Goal: Task Accomplishment & Management: Manage account settings

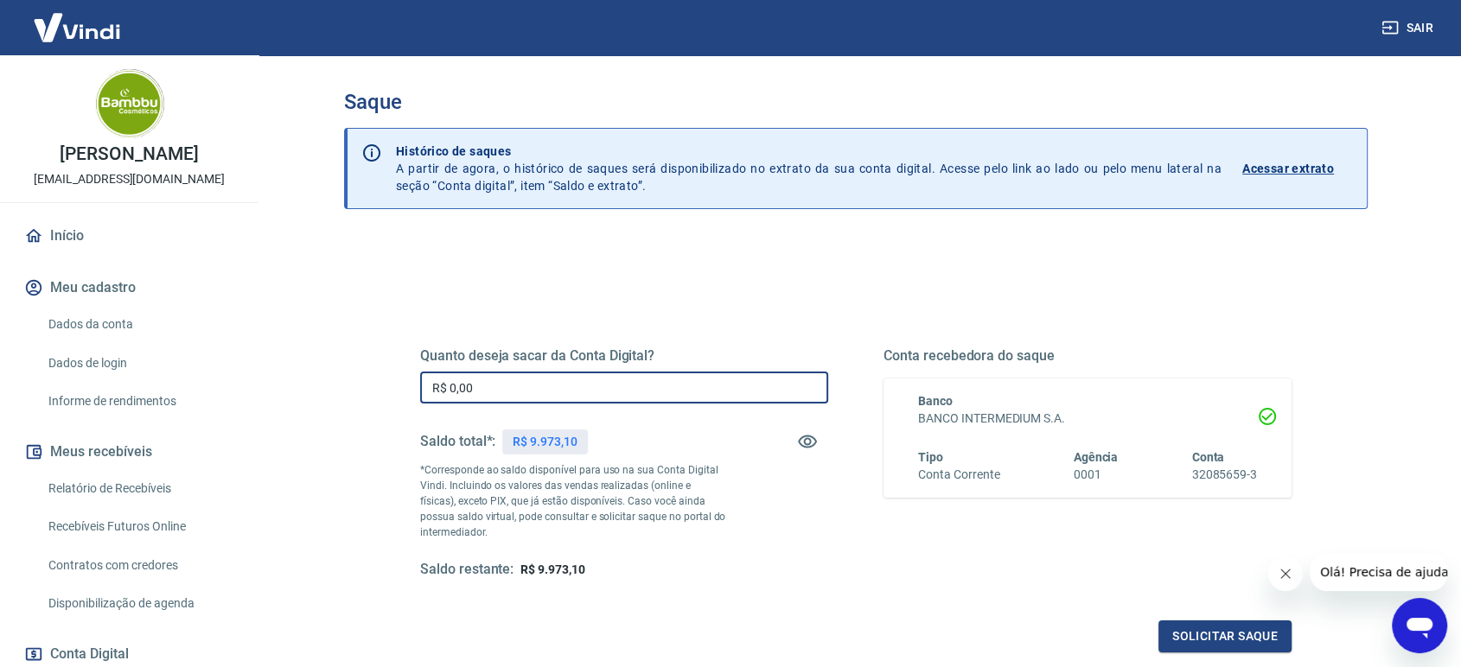
drag, startPoint x: 474, startPoint y: 389, endPoint x: 449, endPoint y: 386, distance: 24.3
click at [449, 386] on input "R$ 0,00" at bounding box center [624, 388] width 408 height 32
type input "R$ 9.000,00"
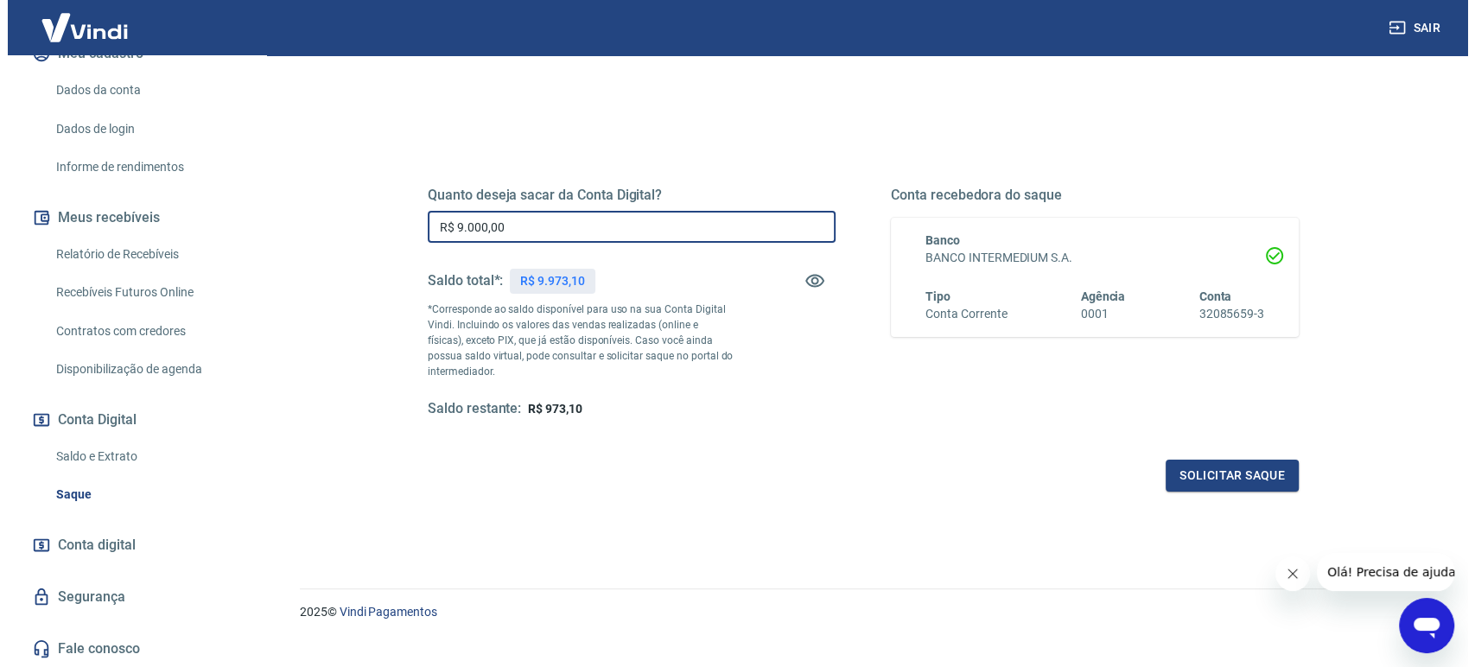
scroll to position [187, 0]
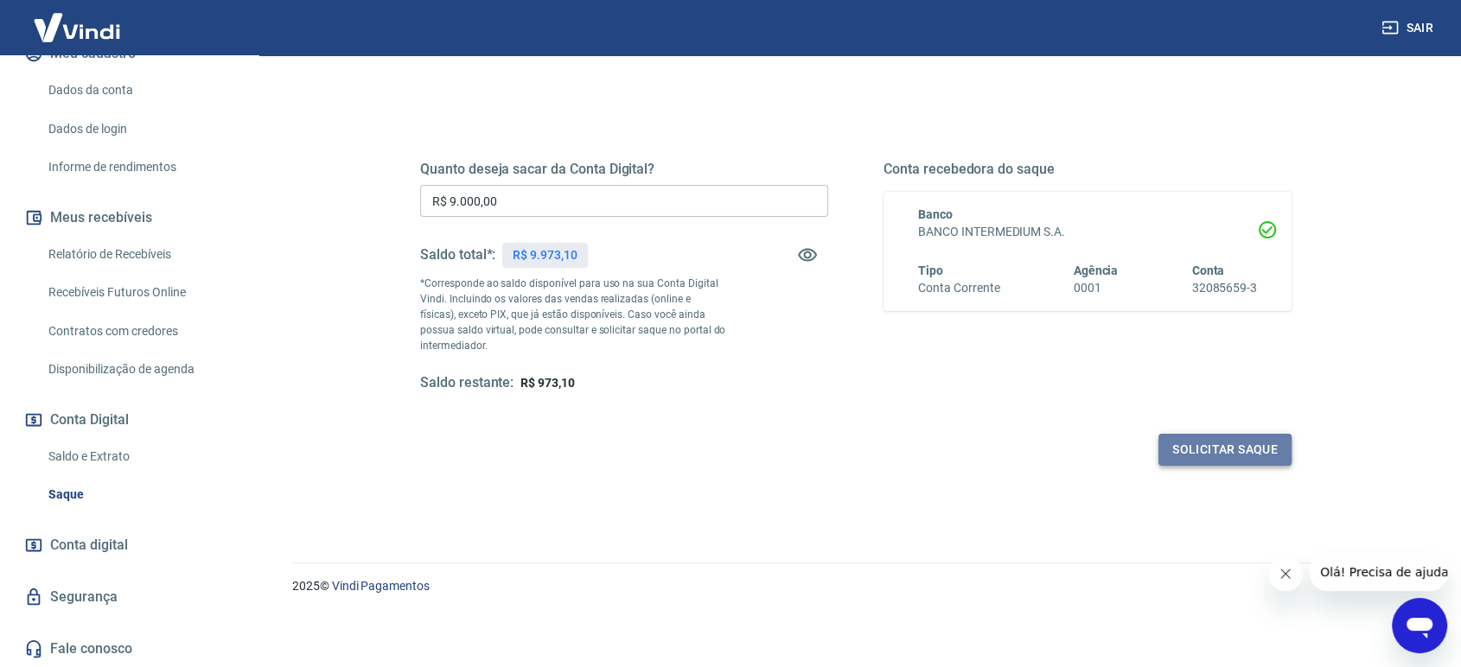
click at [1200, 454] on button "Solicitar saque" at bounding box center [1224, 450] width 133 height 32
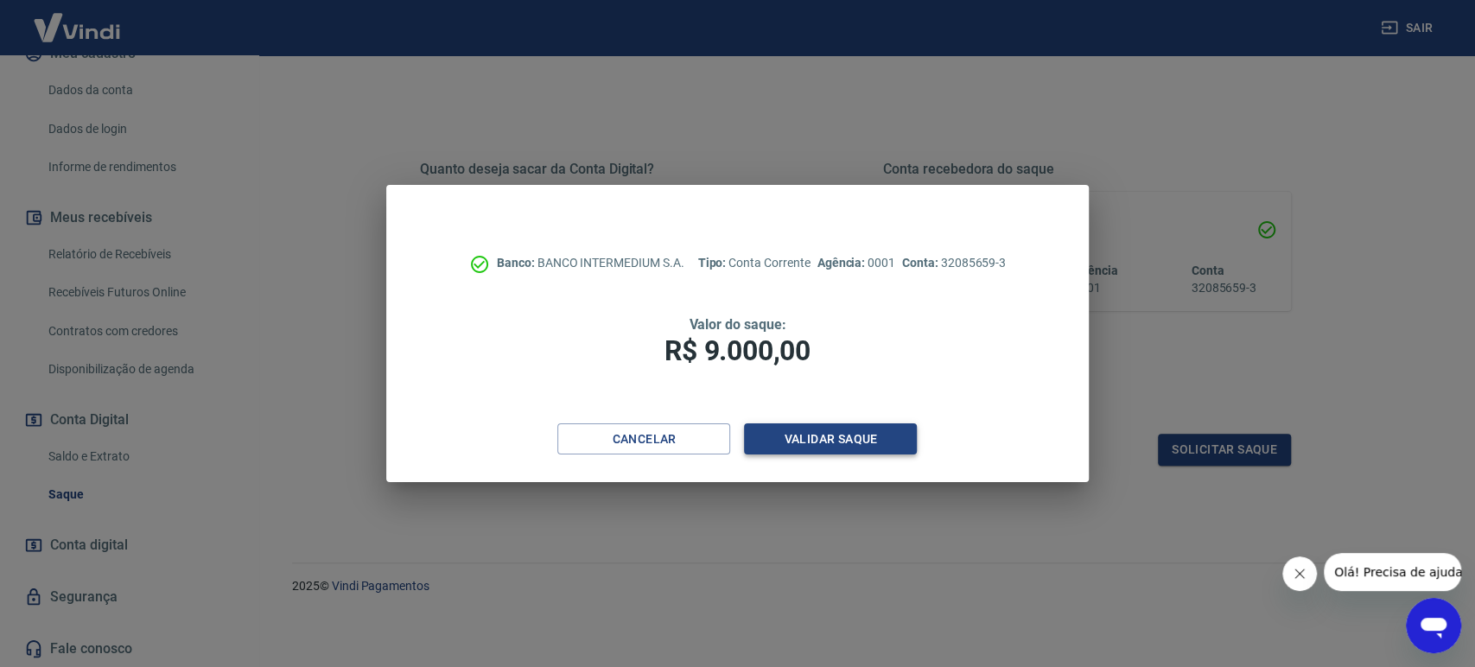
click at [875, 441] on button "Validar saque" at bounding box center [830, 440] width 173 height 32
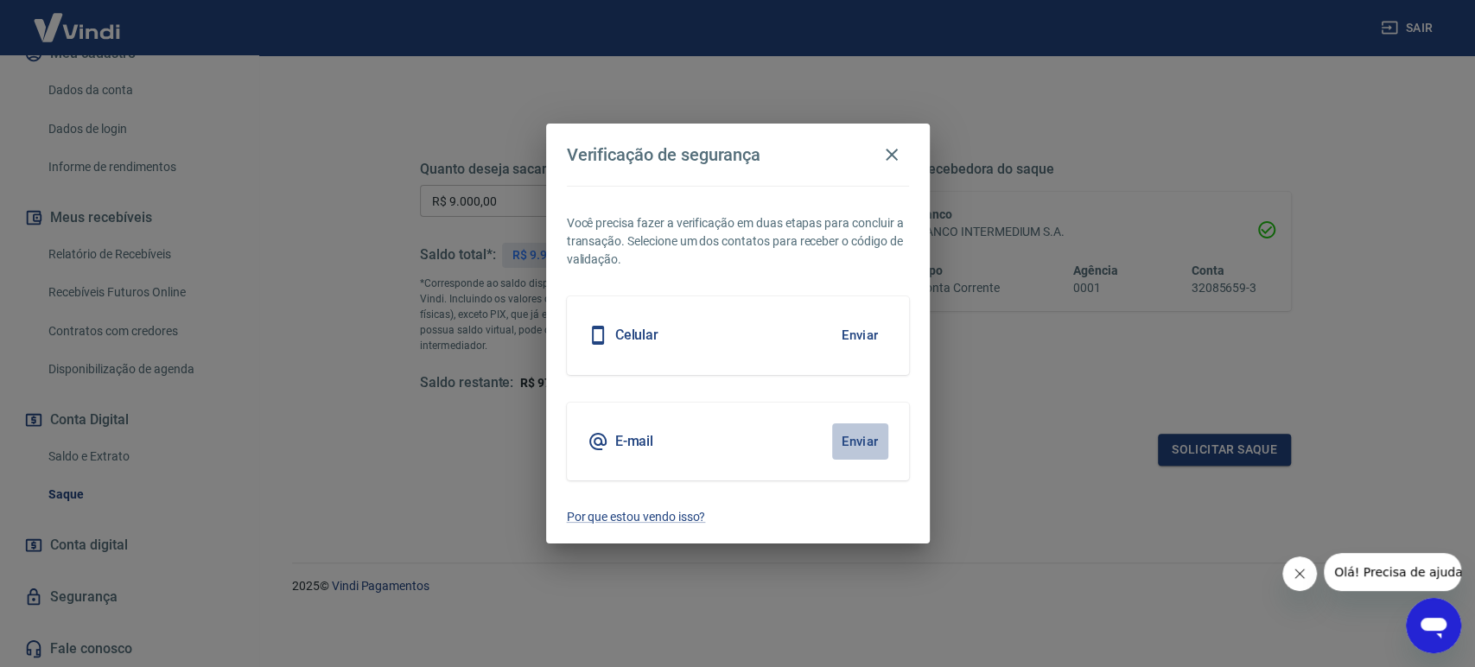
click at [846, 441] on button "Enviar" at bounding box center [860, 442] width 56 height 36
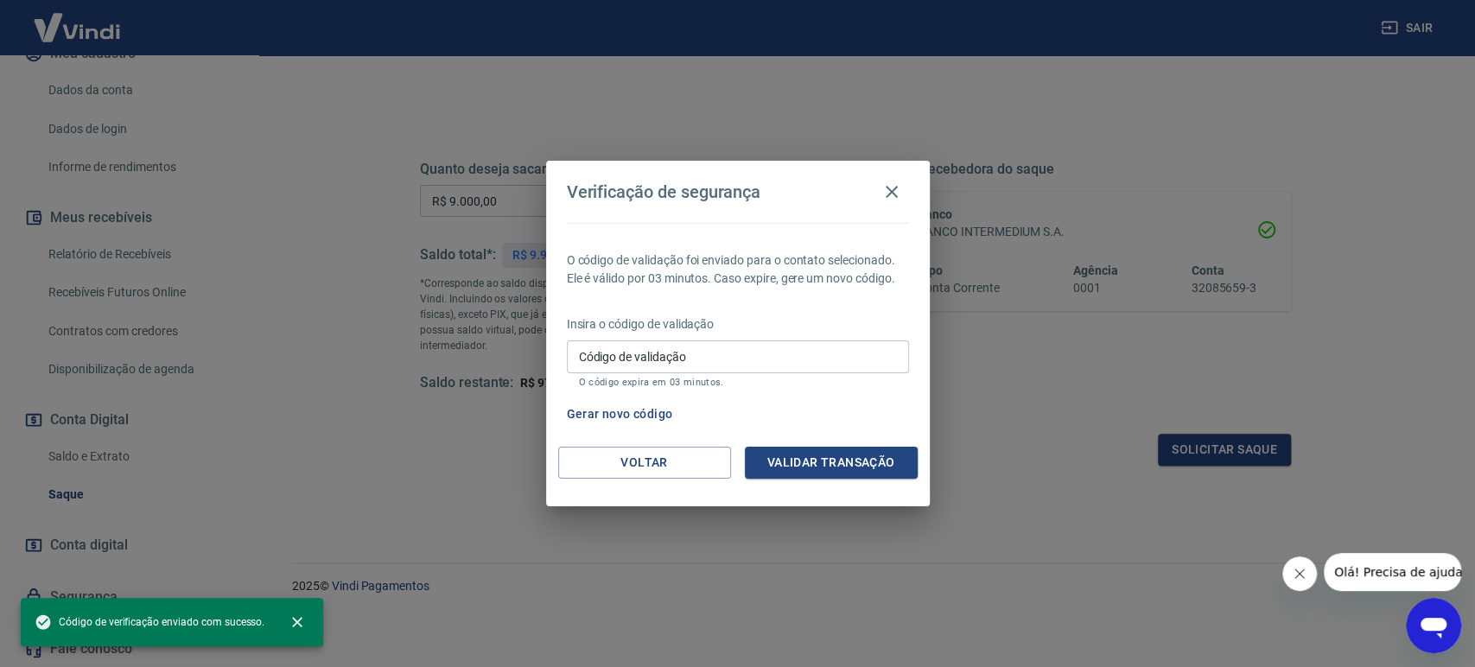
click at [729, 358] on input "Código de validação" at bounding box center [738, 357] width 342 height 32
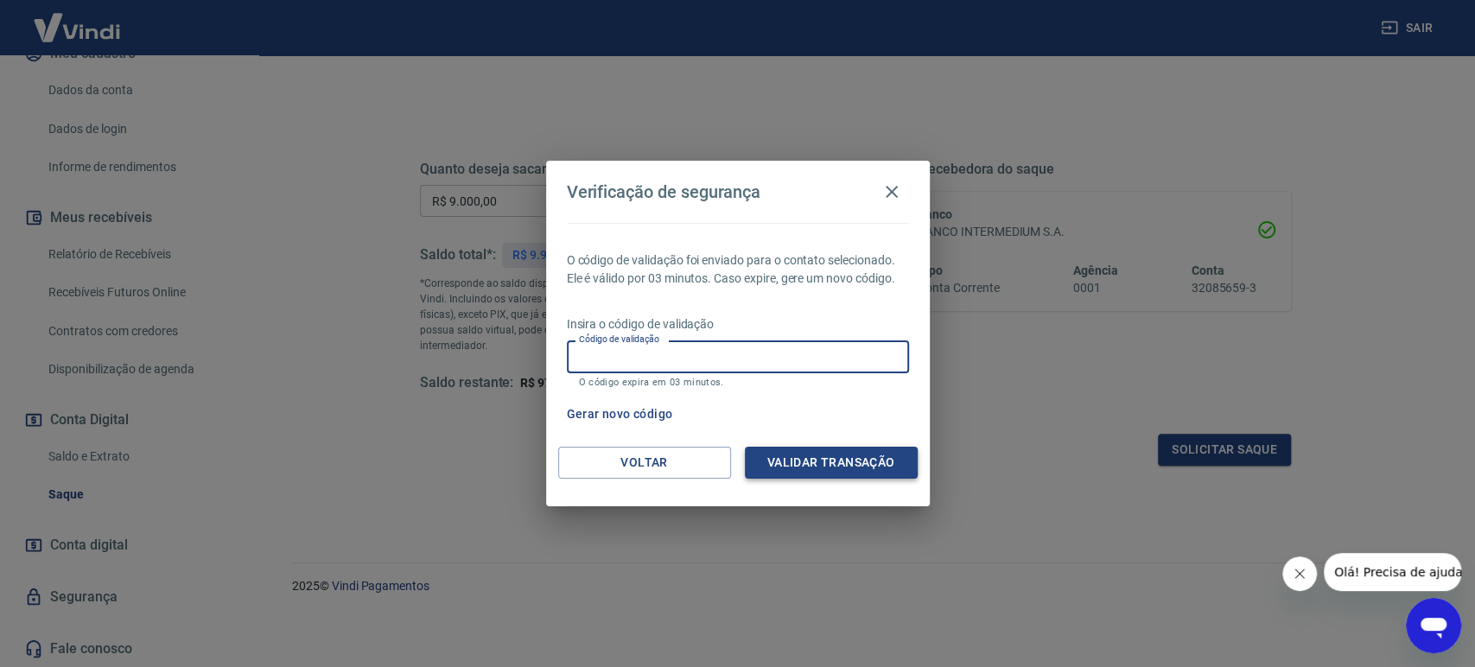
paste input "620188"
type input "620188"
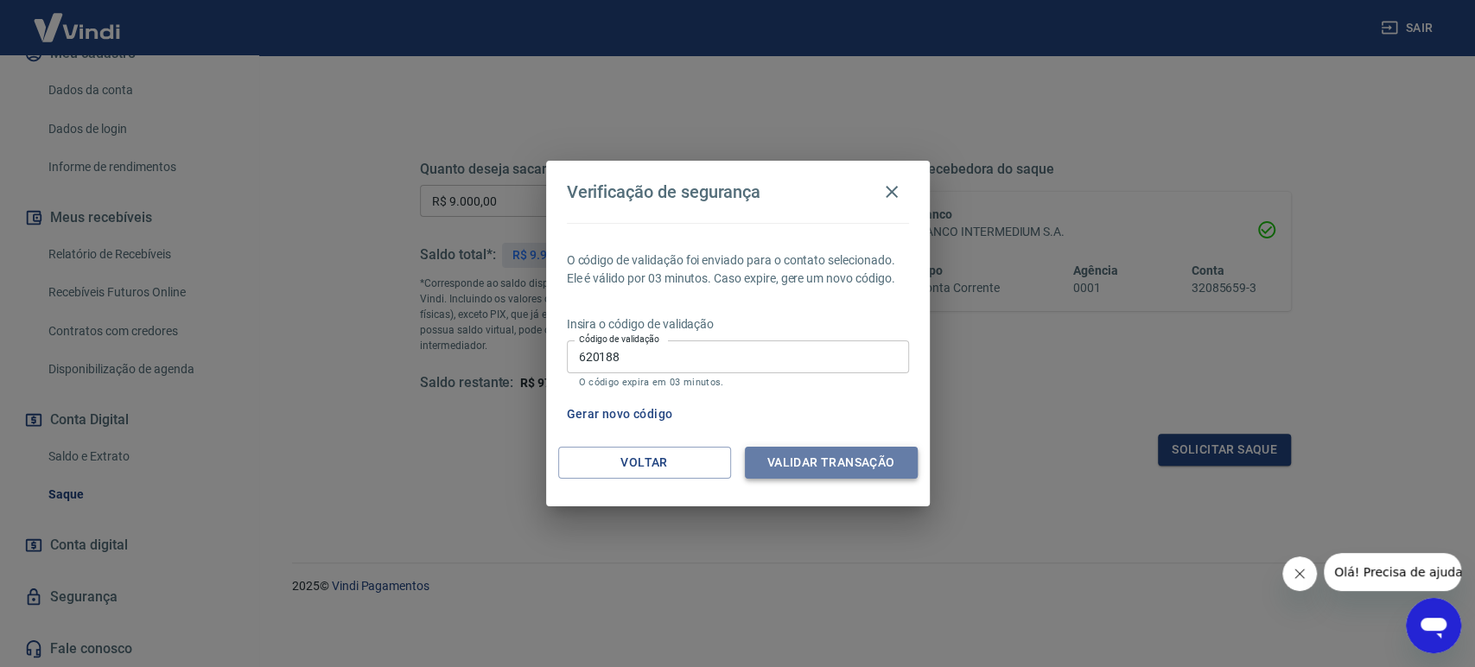
click at [856, 467] on button "Validar transação" at bounding box center [831, 463] width 173 height 32
click at [817, 469] on div "Validar transação" at bounding box center [831, 463] width 173 height 32
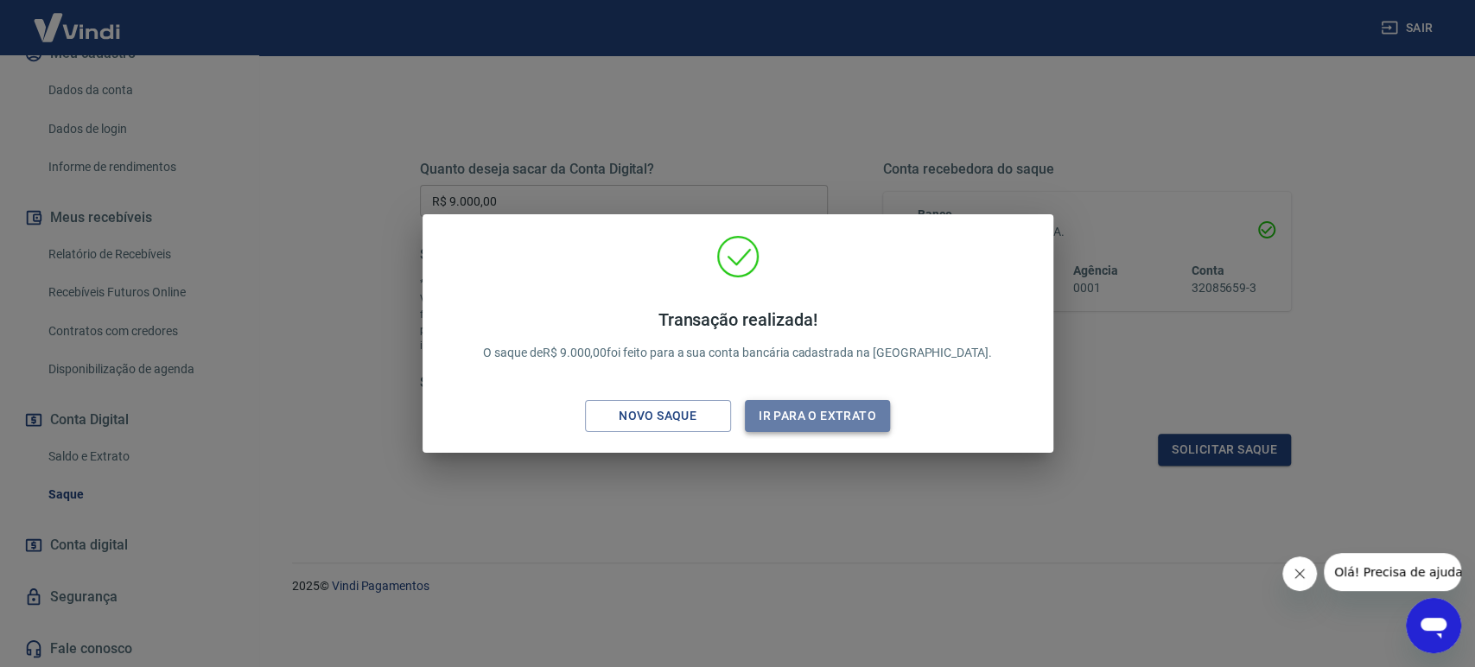
click at [842, 419] on button "Ir para o extrato" at bounding box center [818, 416] width 146 height 32
